Goal: Task Accomplishment & Management: Complete application form

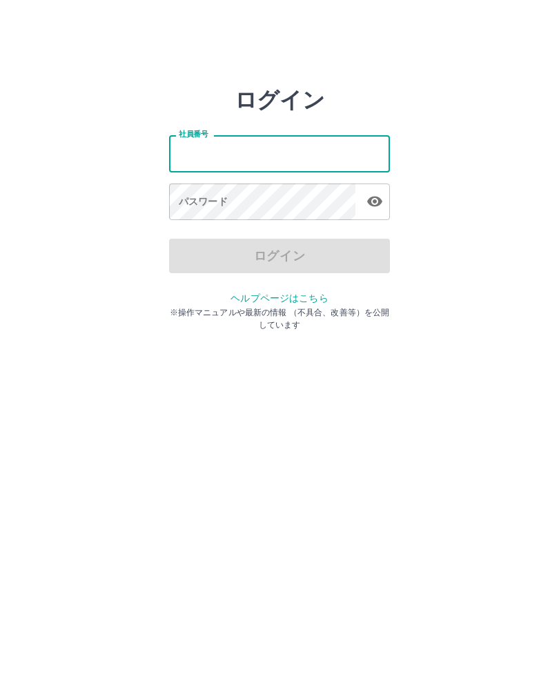
type input "*******"
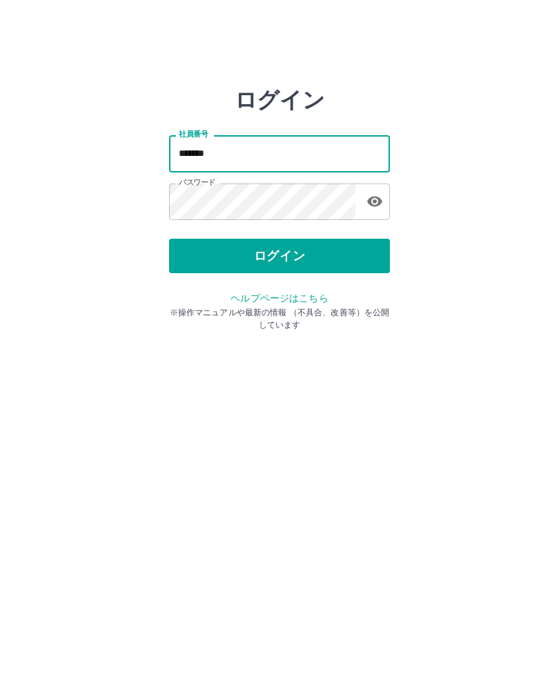
click at [337, 246] on button "ログイン" at bounding box center [279, 256] width 221 height 34
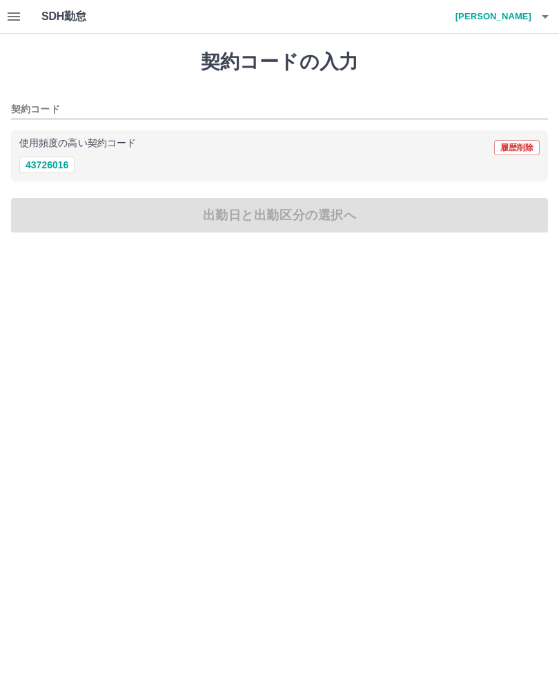
click at [544, 12] on icon "button" at bounding box center [545, 16] width 17 height 17
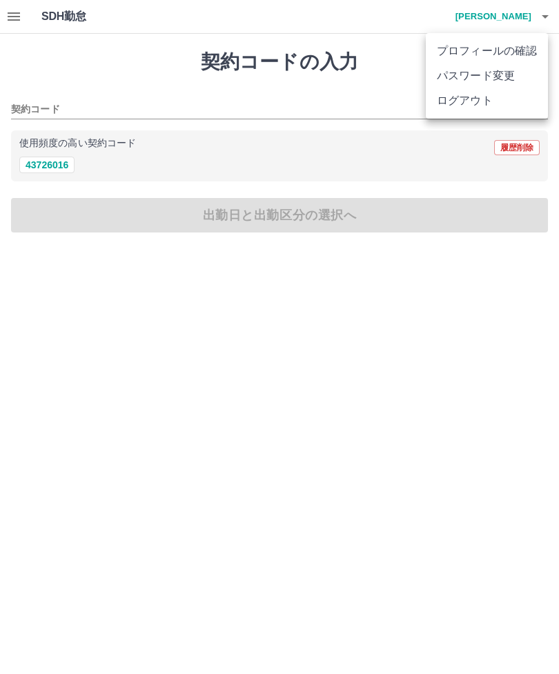
click at [538, 13] on div at bounding box center [279, 337] width 559 height 674
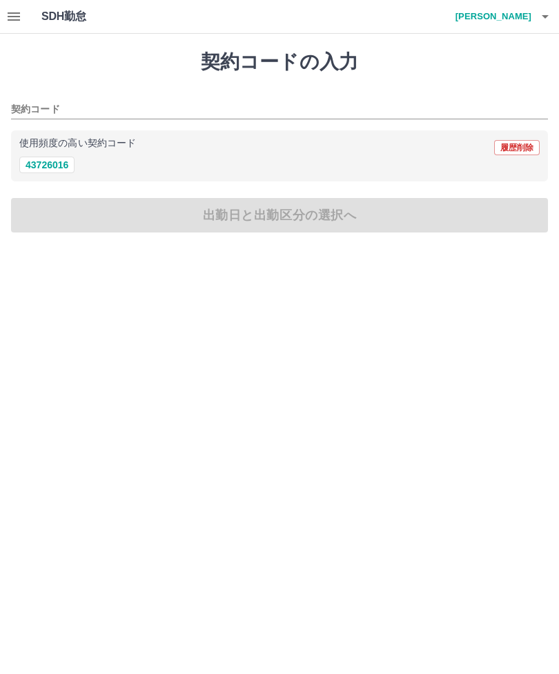
click at [50, 165] on button "43726016" at bounding box center [46, 165] width 55 height 17
type input "********"
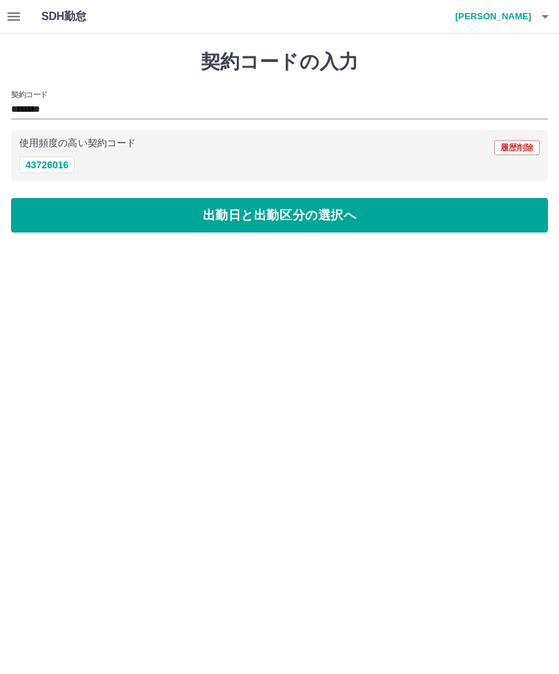
click at [317, 217] on button "出勤日と出勤区分の選択へ" at bounding box center [279, 215] width 537 height 34
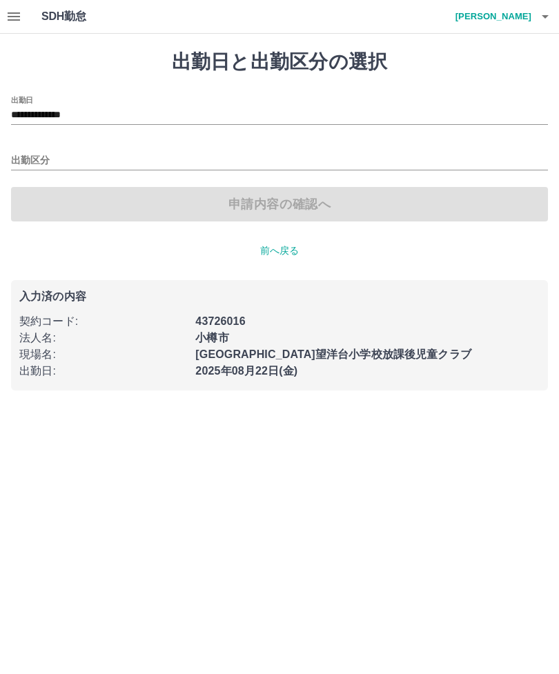
click at [51, 156] on input "出勤区分" at bounding box center [279, 160] width 537 height 17
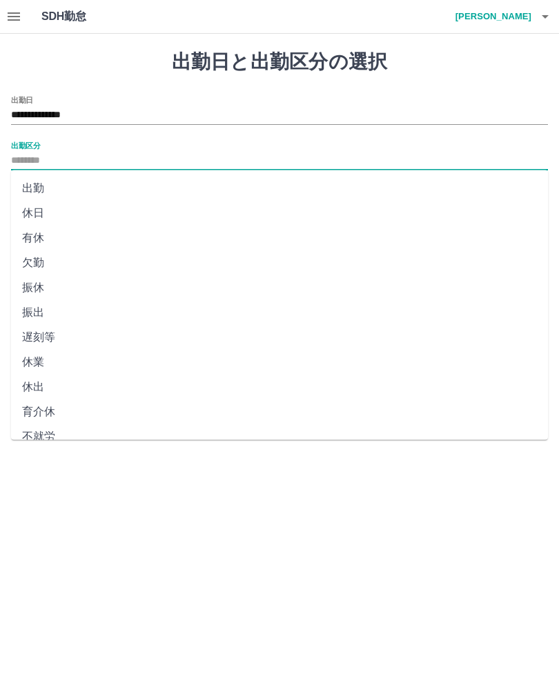
click at [46, 187] on li "出勤" at bounding box center [279, 188] width 537 height 25
type input "**"
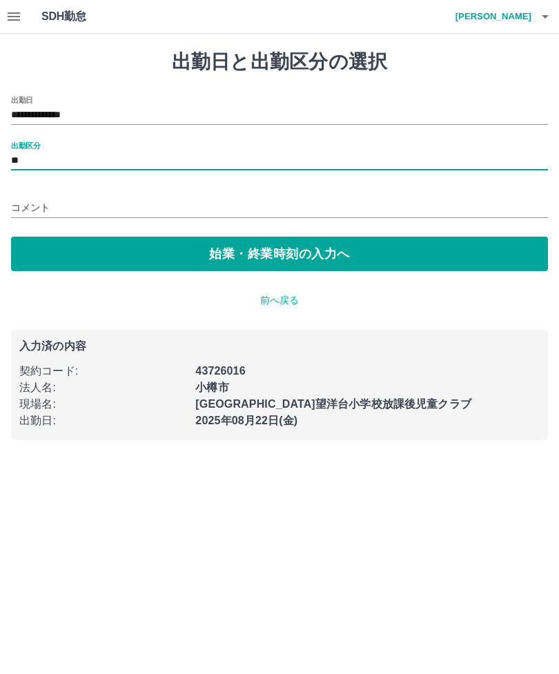
click at [234, 252] on button "始業・終業時刻の入力へ" at bounding box center [279, 254] width 537 height 34
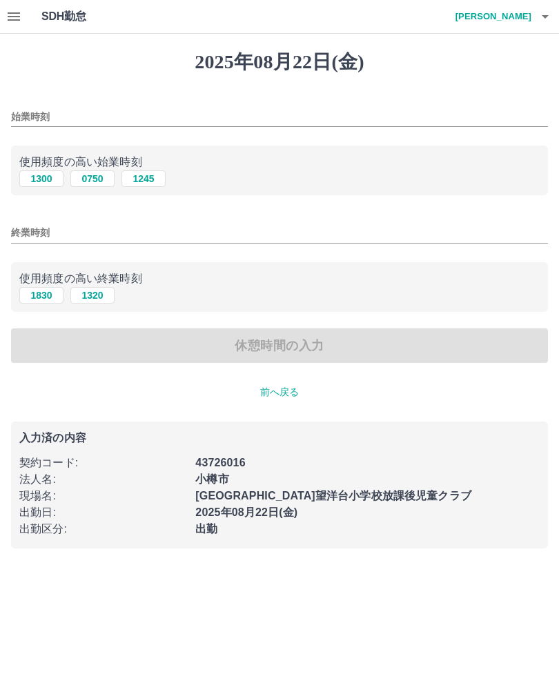
click at [43, 172] on button "1300" at bounding box center [41, 178] width 44 height 17
type input "****"
click at [41, 293] on button "1830" at bounding box center [41, 295] width 44 height 17
type input "****"
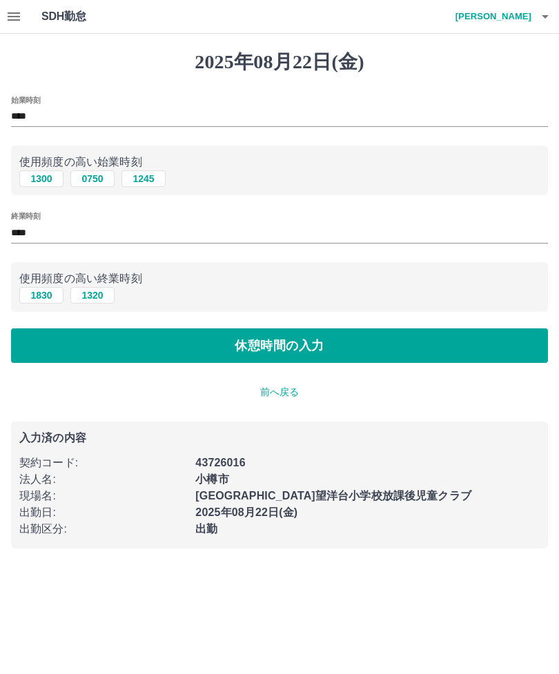
click at [337, 338] on button "休憩時間の入力" at bounding box center [279, 345] width 537 height 34
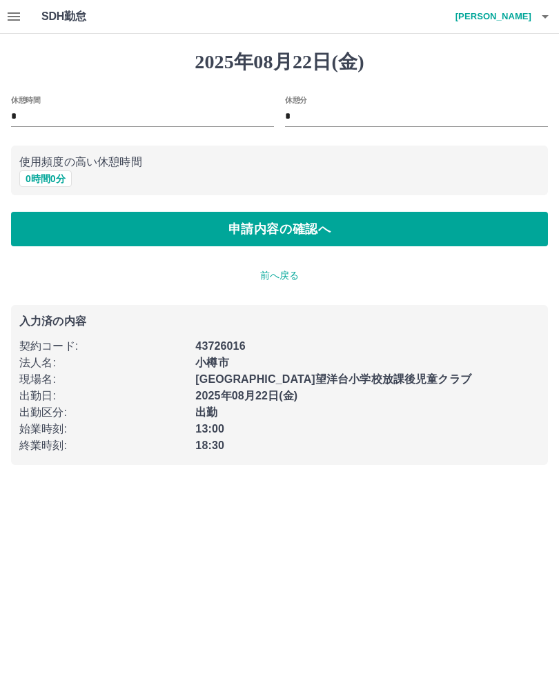
click at [379, 218] on button "申請内容の確認へ" at bounding box center [279, 229] width 537 height 34
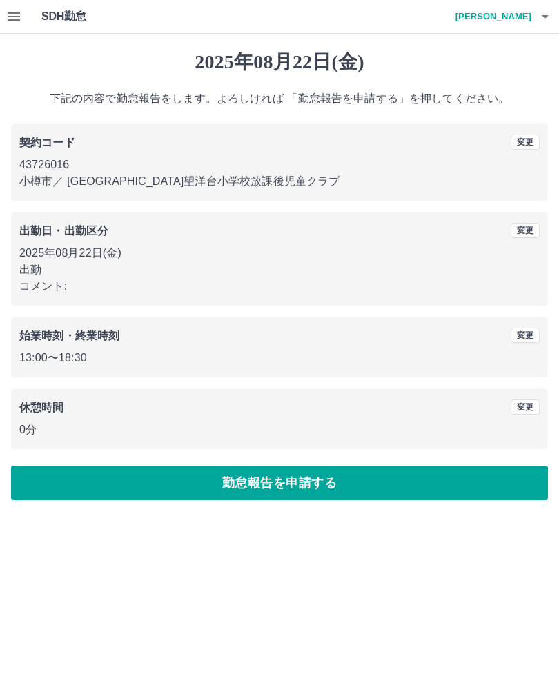
click at [345, 470] on button "勤怠報告を申請する" at bounding box center [279, 483] width 537 height 34
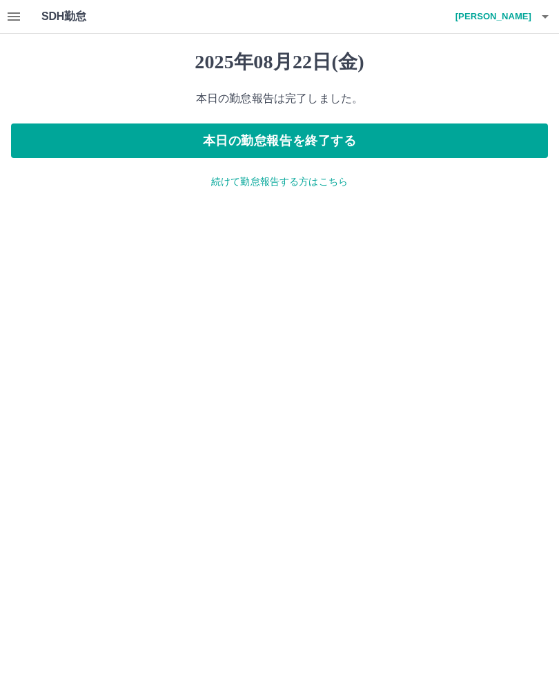
click at [7, 17] on icon "button" at bounding box center [14, 16] width 17 height 17
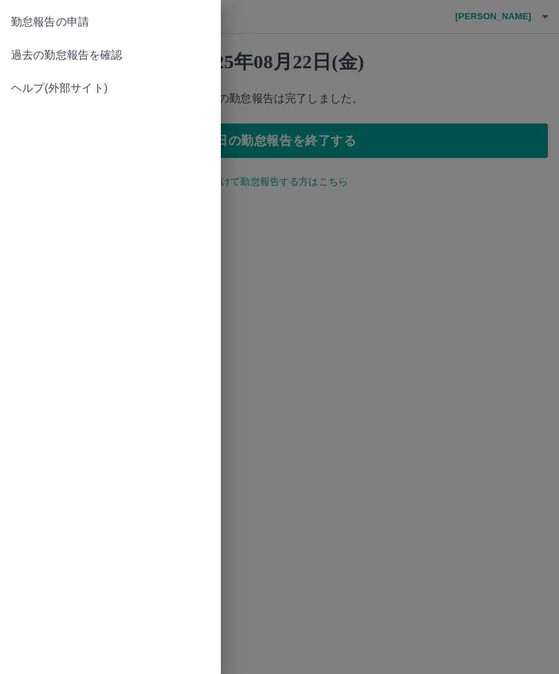
click at [128, 57] on span "過去の勤怠報告を確認" at bounding box center [110, 55] width 199 height 17
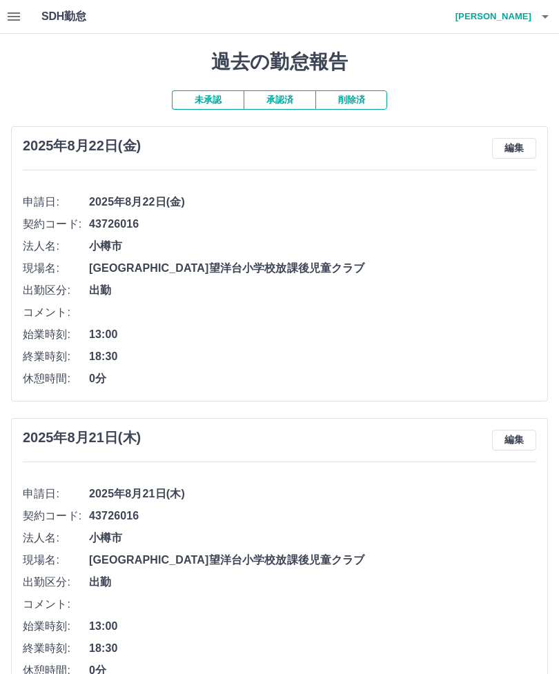
click at [533, 12] on button "button" at bounding box center [545, 16] width 28 height 33
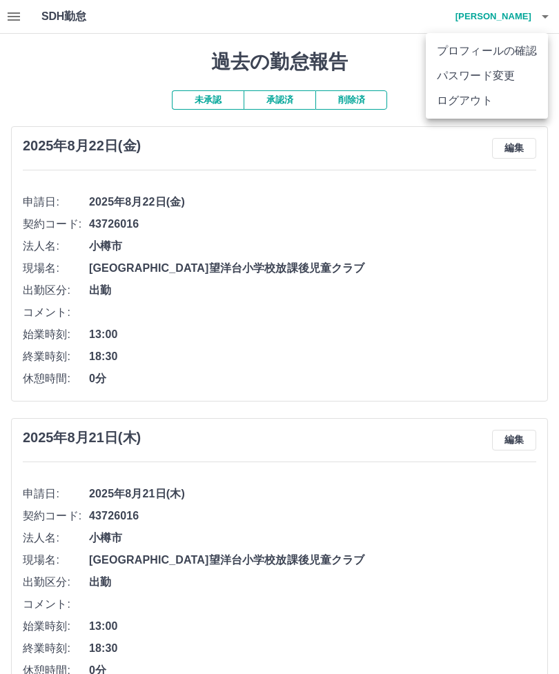
click at [484, 99] on li "ログアウト" at bounding box center [487, 100] width 122 height 25
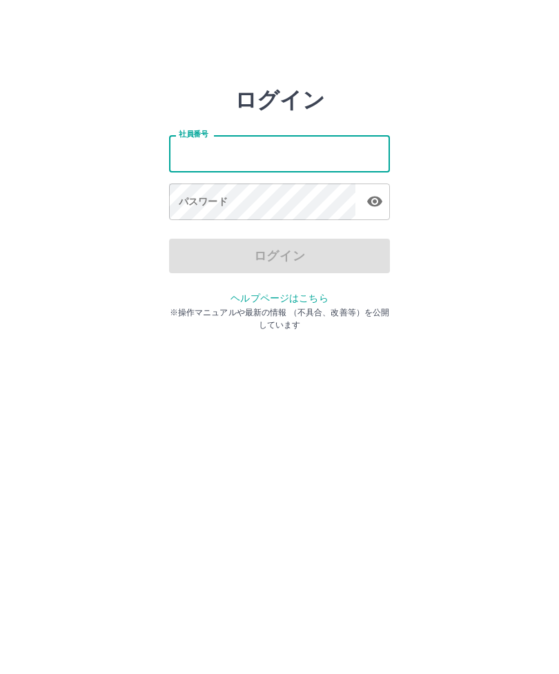
click at [189, 150] on input "社員番号" at bounding box center [279, 153] width 221 height 37
type input "*******"
click at [315, 255] on div "ログイン" at bounding box center [279, 256] width 221 height 34
click at [295, 252] on div "ログイン" at bounding box center [279, 256] width 221 height 34
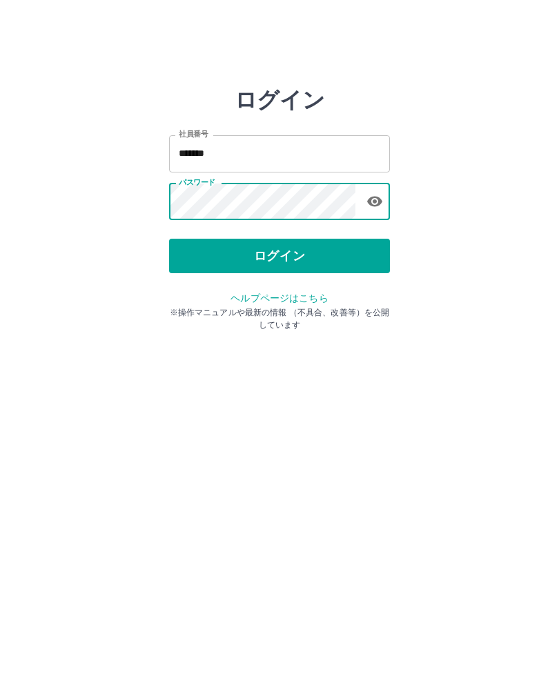
click at [315, 245] on button "ログイン" at bounding box center [279, 256] width 221 height 34
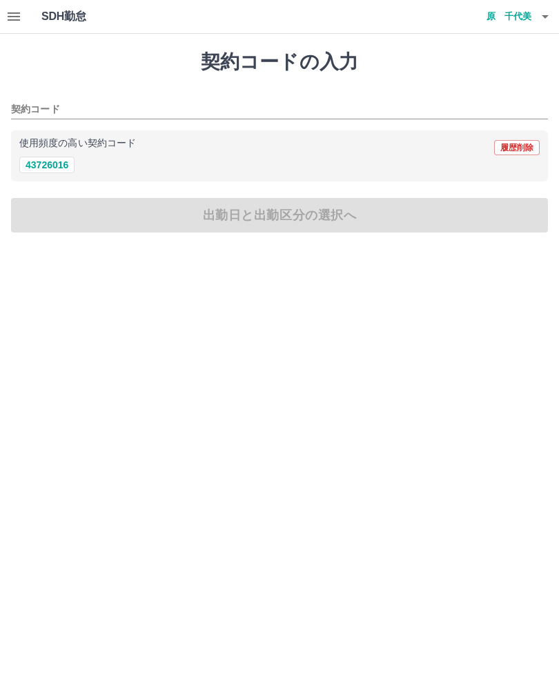
click at [10, 19] on icon "button" at bounding box center [14, 16] width 17 height 17
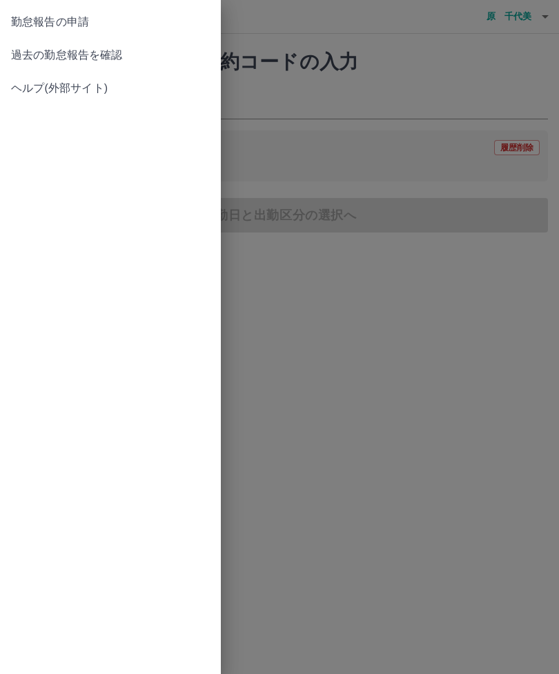
click at [126, 50] on span "過去の勤怠報告を確認" at bounding box center [110, 55] width 199 height 17
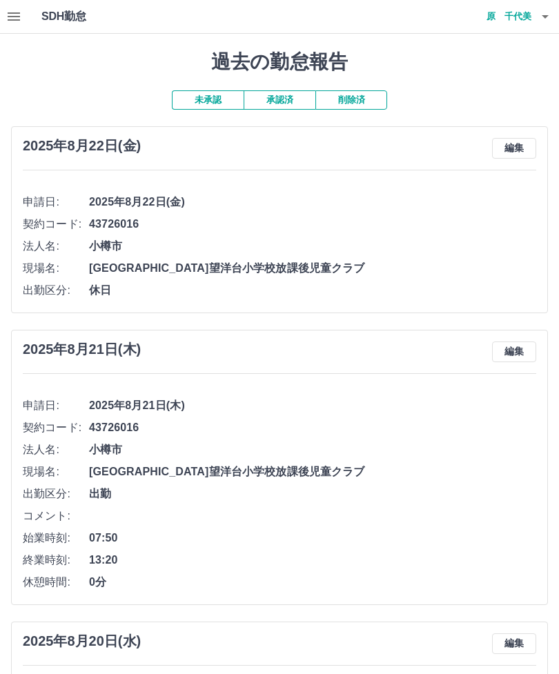
click at [548, 13] on icon "button" at bounding box center [545, 16] width 17 height 17
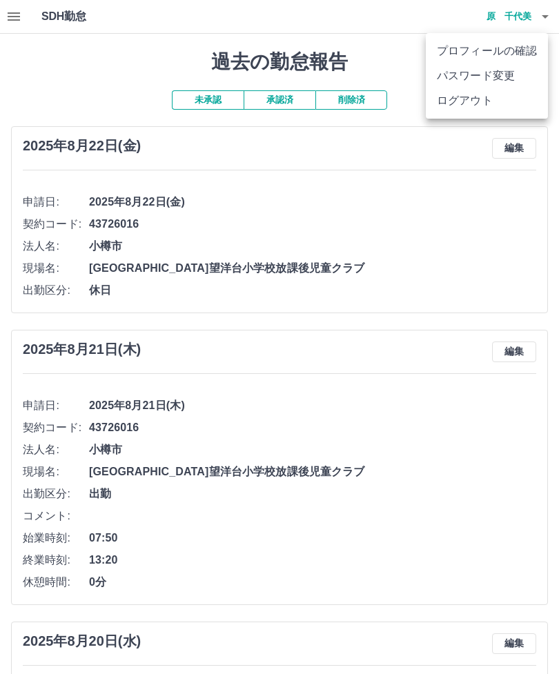
click at [481, 98] on li "ログアウト" at bounding box center [487, 100] width 122 height 25
